Goal: Task Accomplishment & Management: Manage account settings

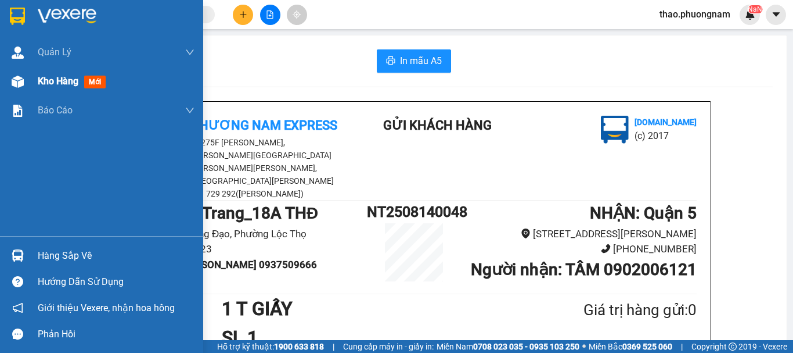
drag, startPoint x: 34, startPoint y: 83, endPoint x: 50, endPoint y: 84, distance: 15.7
click at [37, 83] on div "Kho hàng mới" at bounding box center [101, 81] width 203 height 29
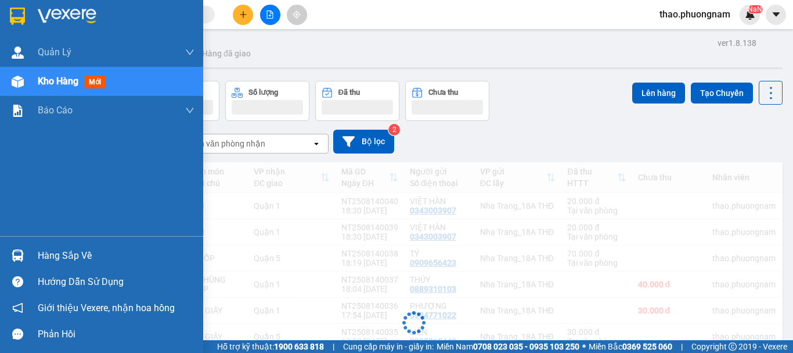
drag, startPoint x: 50, startPoint y: 84, endPoint x: 75, endPoint y: 72, distance: 27.5
click at [52, 80] on span "Kho hàng" at bounding box center [58, 81] width 41 height 11
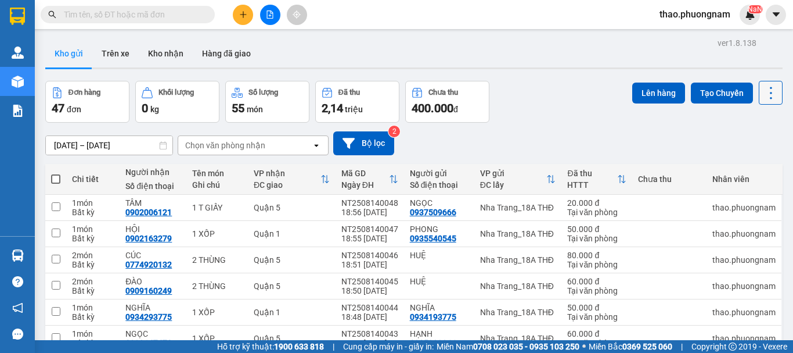
click at [763, 95] on icon at bounding box center [771, 93] width 16 height 16
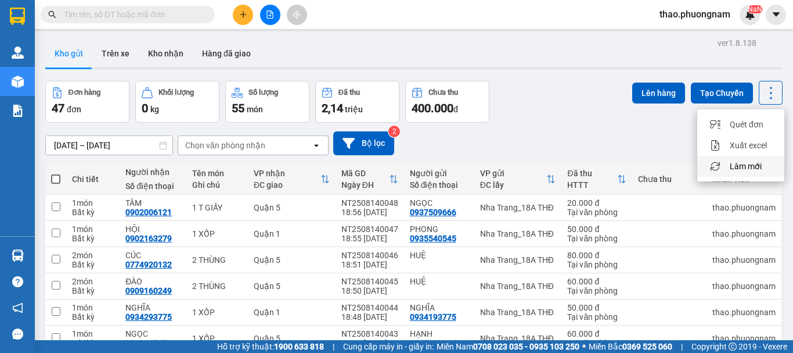
click at [754, 166] on span "Làm mới" at bounding box center [746, 166] width 32 height 12
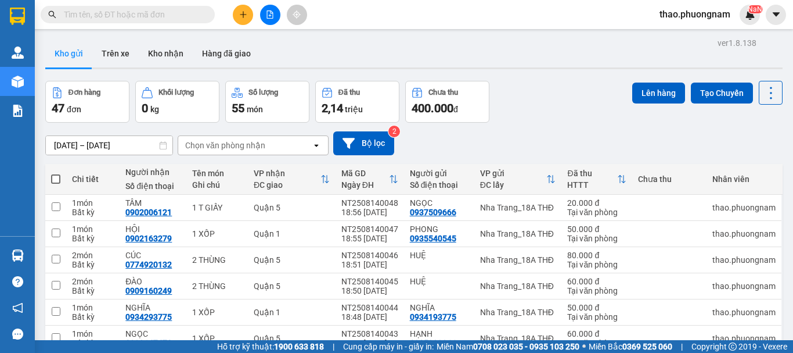
click at [583, 108] on div "Đơn hàng 47 đơn [PERSON_NAME] 0 kg Số [PERSON_NAME] 55 món Đã thu 2,14 [PERSON_…" at bounding box center [414, 102] width 738 height 42
drag, startPoint x: 753, startPoint y: 92, endPoint x: 759, endPoint y: 106, distance: 15.1
click at [759, 92] on button at bounding box center [771, 93] width 24 height 24
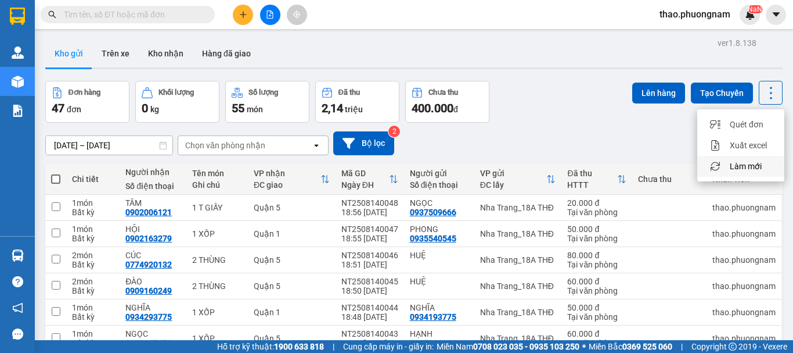
drag, startPoint x: 749, startPoint y: 167, endPoint x: 740, endPoint y: 158, distance: 12.7
click at [748, 164] on span "Làm mới" at bounding box center [746, 166] width 32 height 12
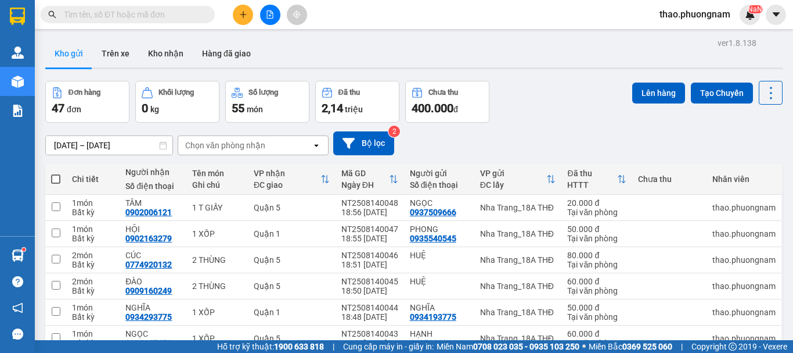
drag, startPoint x: 59, startPoint y: 179, endPoint x: 70, endPoint y: 159, distance: 23.9
click at [63, 171] on th at bounding box center [55, 179] width 21 height 31
click at [59, 181] on span at bounding box center [55, 178] width 9 height 9
click at [56, 173] on input "checkbox" at bounding box center [56, 173] width 0 height 0
checkbox input "true"
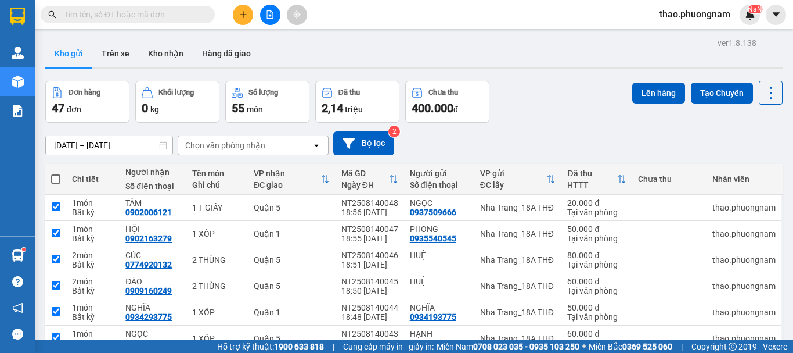
checkbox input "true"
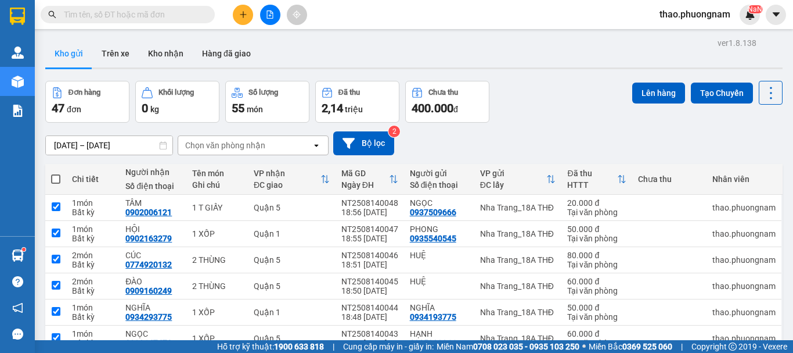
checkbox input "true"
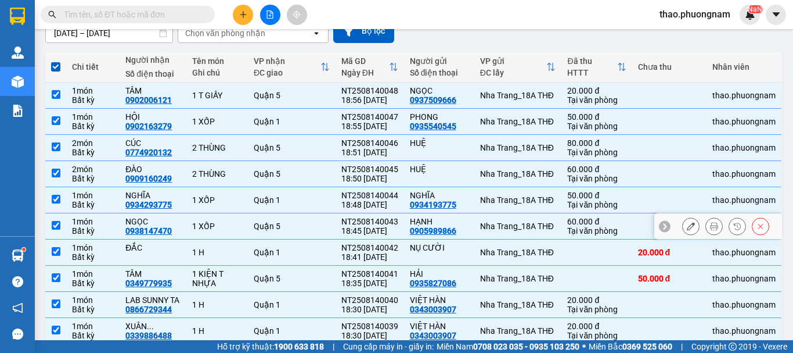
scroll to position [164, 0]
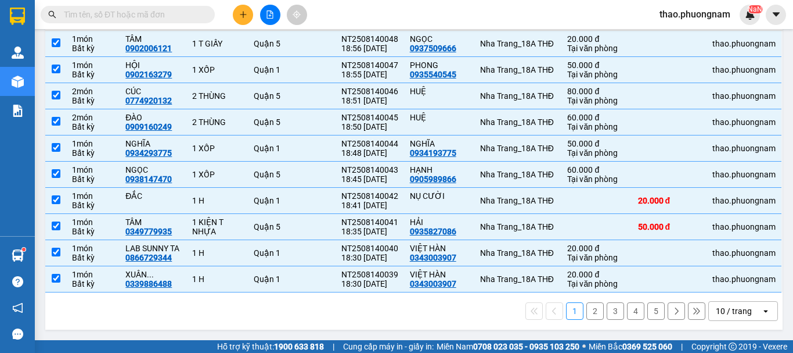
click at [716, 311] on div "10 / trang" at bounding box center [734, 311] width 36 height 12
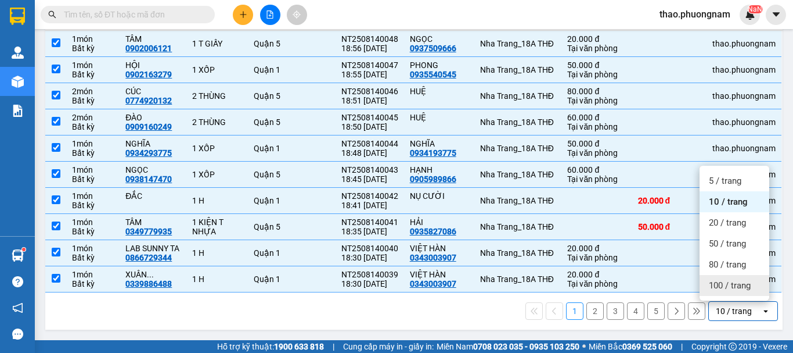
click at [721, 279] on div "100 / trang" at bounding box center [735, 285] width 70 height 21
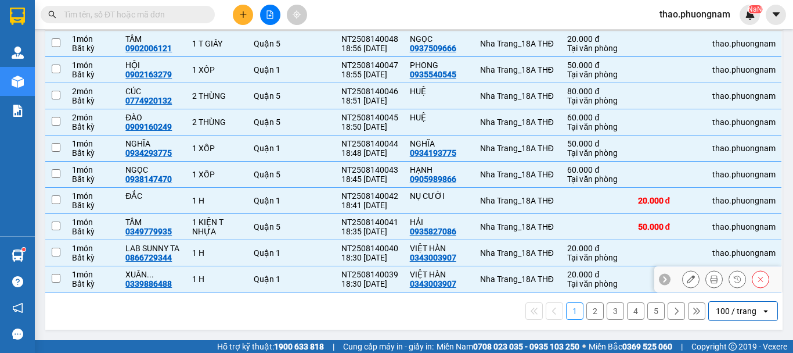
checkbox input "false"
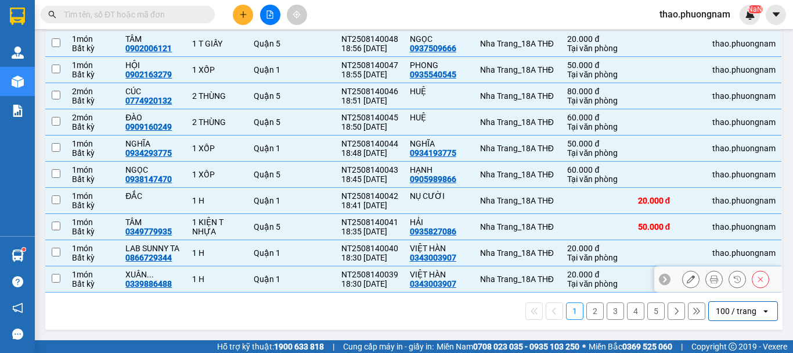
checkbox input "false"
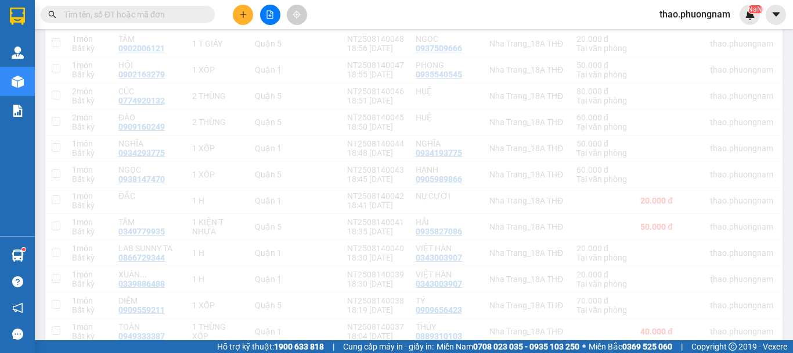
scroll to position [0, 0]
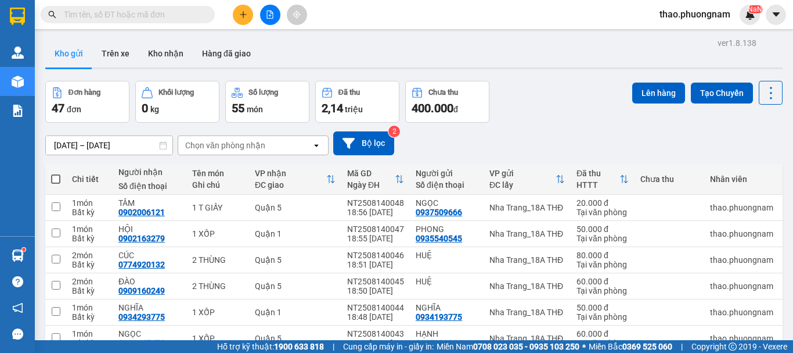
click at [51, 182] on span at bounding box center [55, 178] width 9 height 9
click at [56, 173] on input "checkbox" at bounding box center [56, 173] width 0 height 0
checkbox input "true"
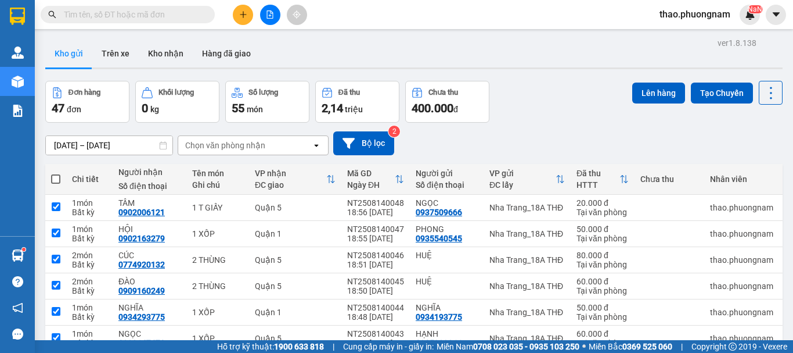
checkbox input "true"
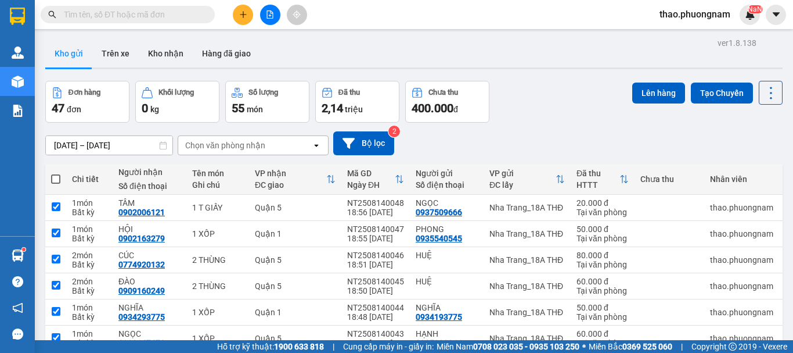
checkbox input "true"
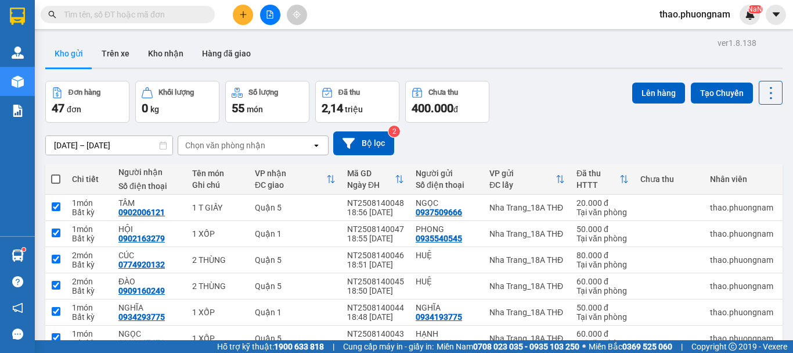
checkbox input "true"
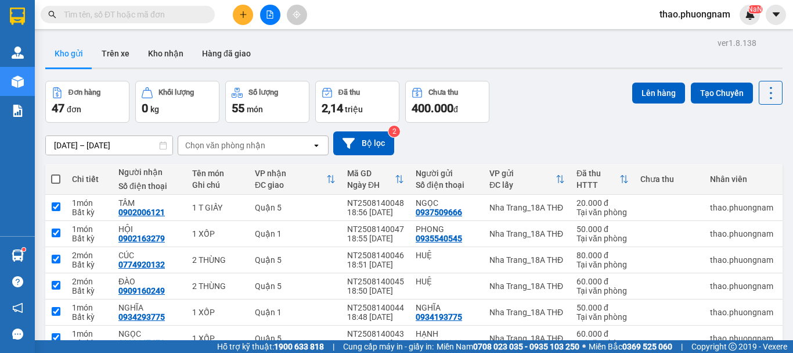
checkbox input "true"
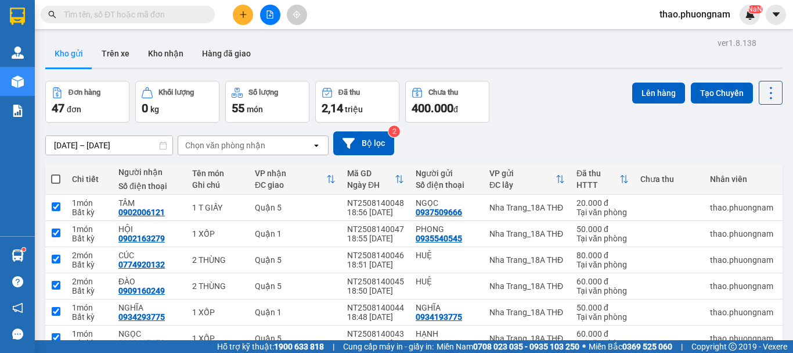
checkbox input "true"
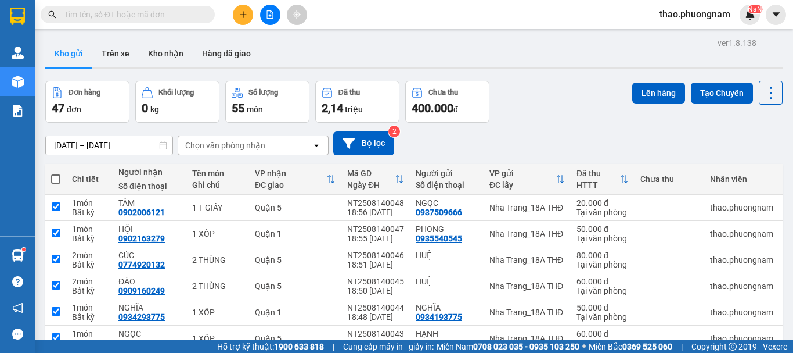
checkbox input "true"
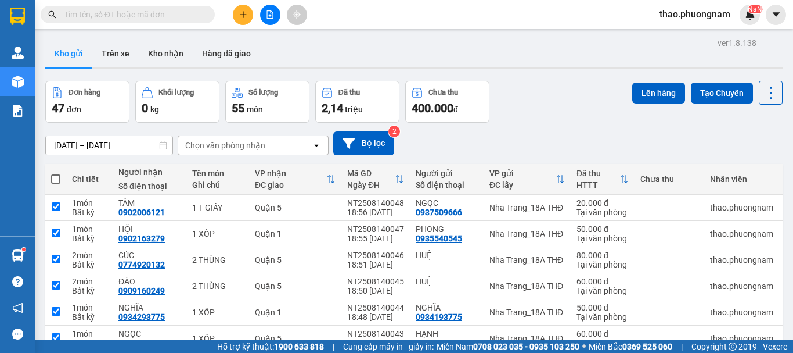
checkbox input "true"
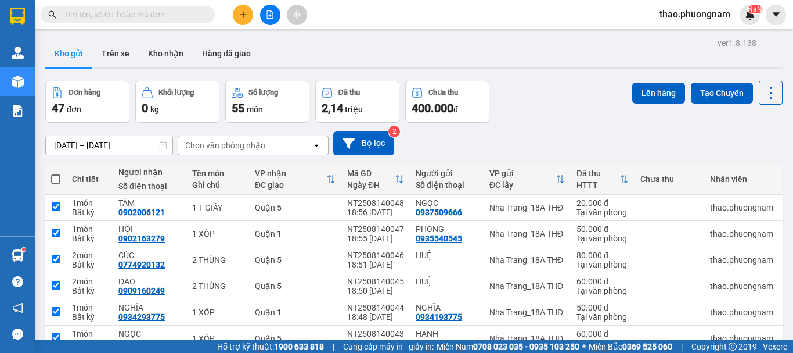
checkbox input "true"
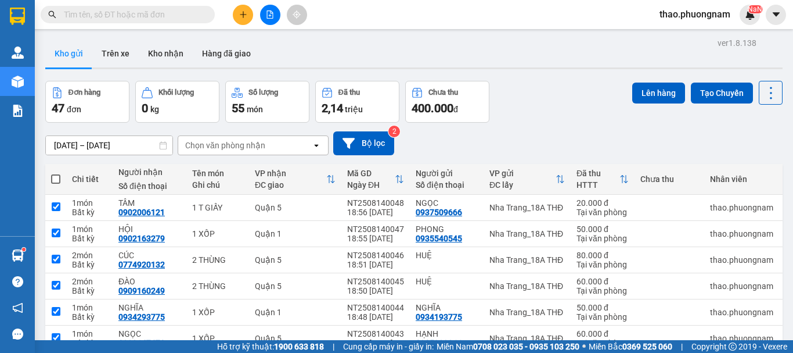
checkbox input "true"
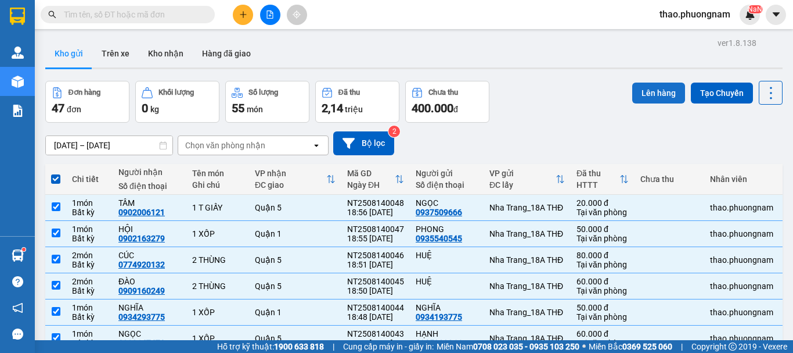
click at [661, 88] on button "Lên hàng" at bounding box center [658, 92] width 53 height 21
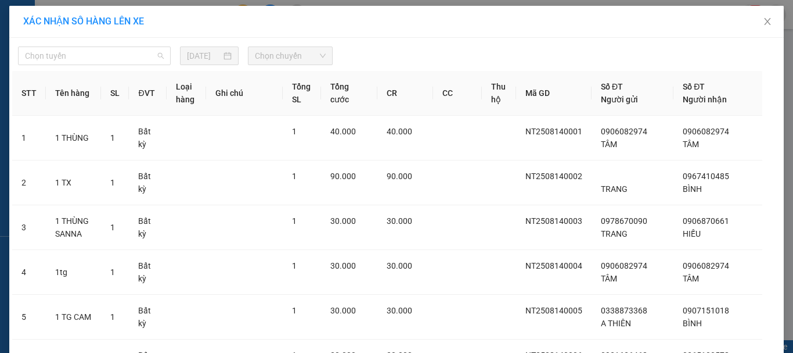
drag, startPoint x: 151, startPoint y: 53, endPoint x: 135, endPoint y: 75, distance: 26.6
click at [145, 64] on span "Chọn tuyến" at bounding box center [94, 55] width 139 height 17
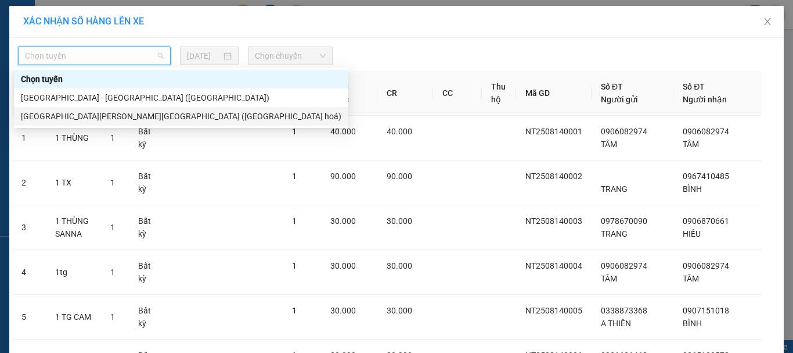
click at [124, 117] on div "[GEOGRAPHIC_DATA][PERSON_NAME][GEOGRAPHIC_DATA] ([GEOGRAPHIC_DATA] hoá)" at bounding box center [181, 116] width 321 height 13
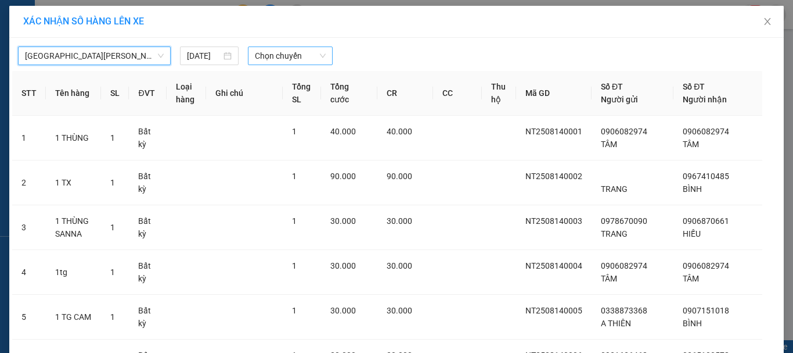
drag, startPoint x: 261, startPoint y: 56, endPoint x: 265, endPoint y: 64, distance: 9.9
click at [263, 60] on span "Chọn chuyến" at bounding box center [290, 55] width 71 height 17
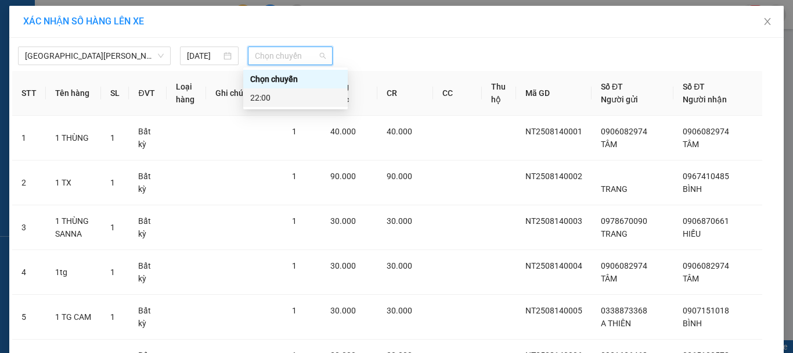
click at [274, 100] on div "22:00" at bounding box center [295, 97] width 91 height 13
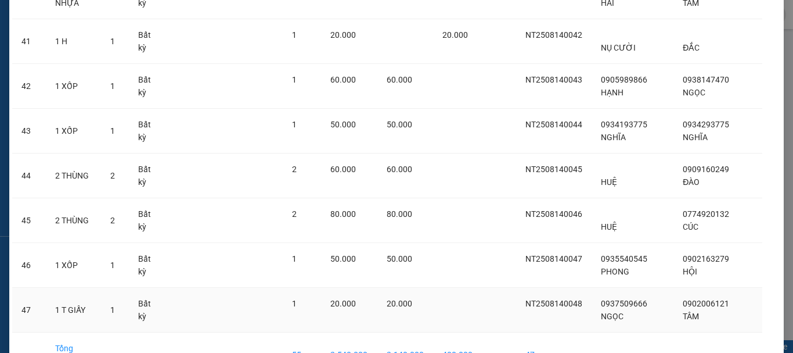
scroll to position [1982, 0]
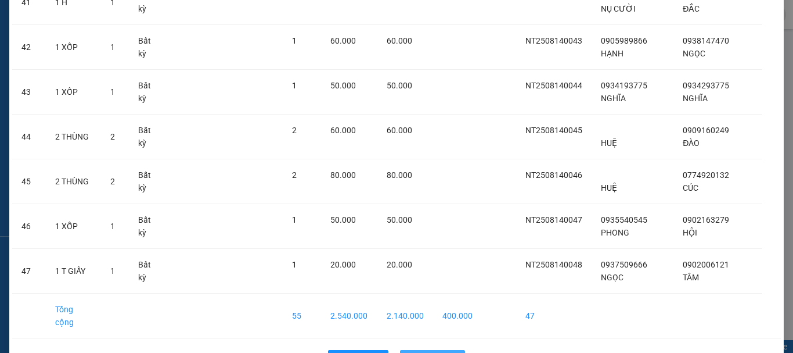
click at [450, 352] on span "Lên hàng" at bounding box center [439, 359] width 34 height 13
